Goal: Navigation & Orientation: Find specific page/section

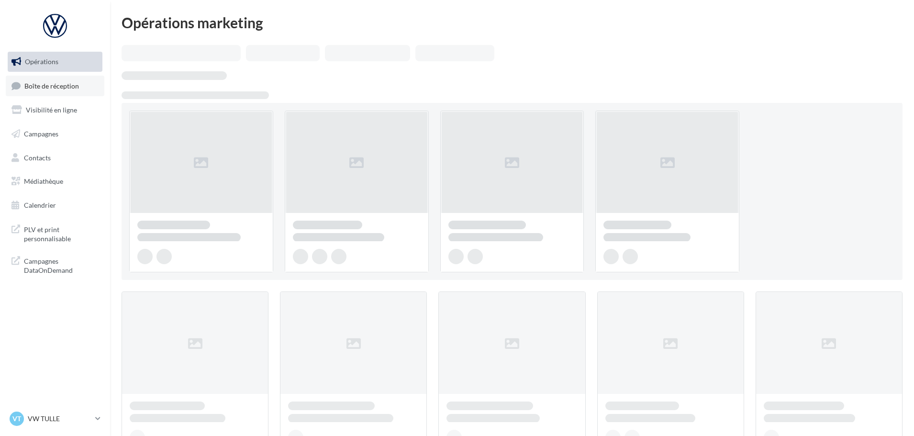
click at [64, 88] on span "Boîte de réception" at bounding box center [51, 85] width 55 height 8
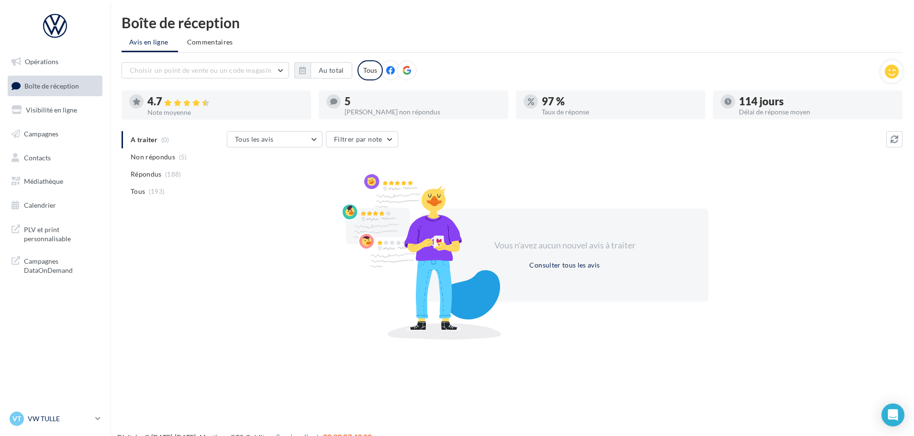
click at [97, 421] on icon at bounding box center [97, 419] width 5 height 8
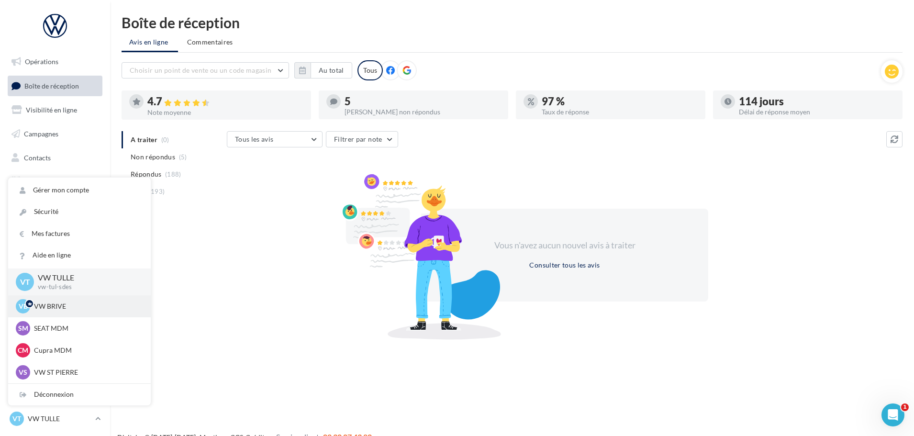
click at [79, 308] on p "VW BRIVE" at bounding box center [86, 307] width 105 height 10
